Goal: Information Seeking & Learning: Learn about a topic

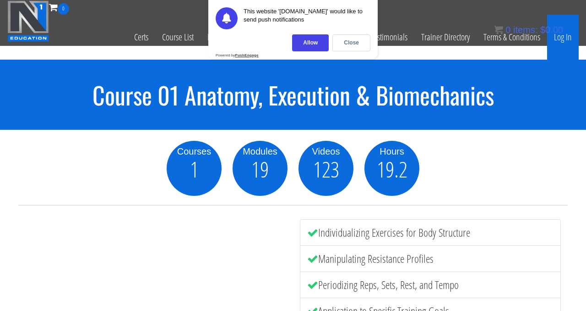
click at [563, 38] on link "Log In" at bounding box center [563, 37] width 32 height 45
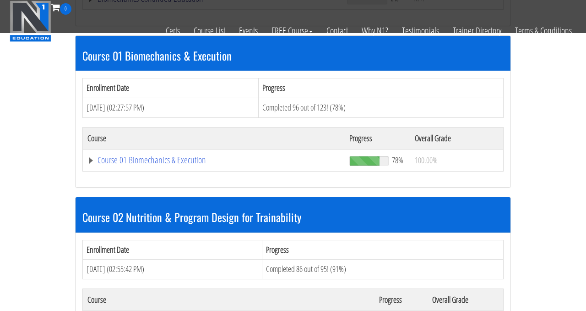
scroll to position [287, 0]
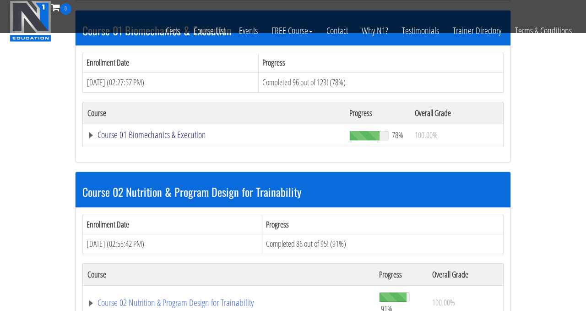
click at [167, 133] on link "Course 01 Biomechanics & Execution" at bounding box center [213, 134] width 253 height 9
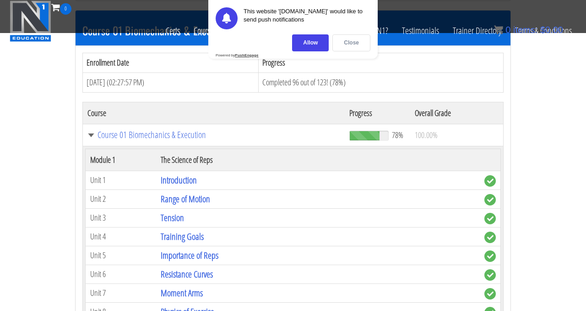
click at [349, 42] on div "Close" at bounding box center [352, 42] width 38 height 17
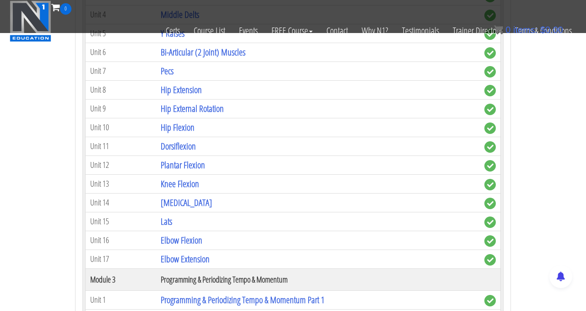
scroll to position [702, 0]
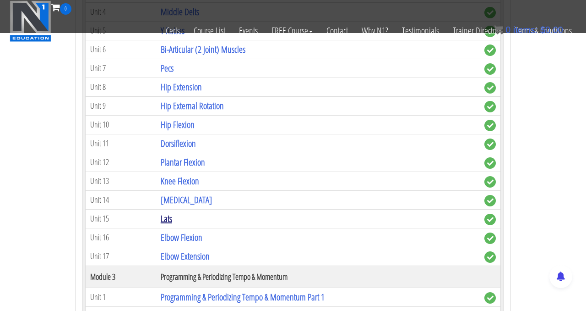
click at [166, 219] on link "Lats" at bounding box center [166, 218] width 11 height 12
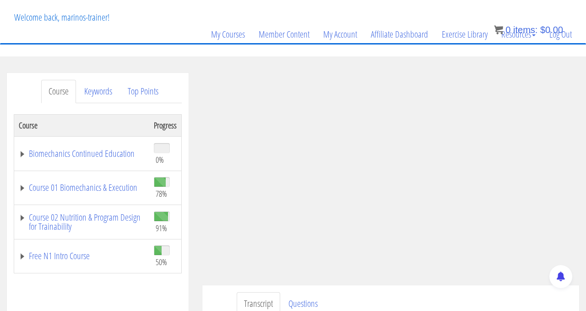
scroll to position [84, 0]
